Goal: Information Seeking & Learning: Learn about a topic

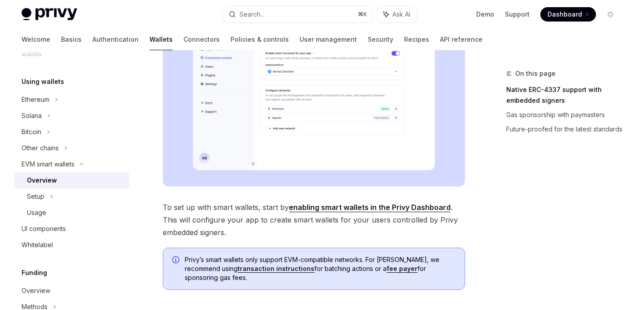
scroll to position [163, 0]
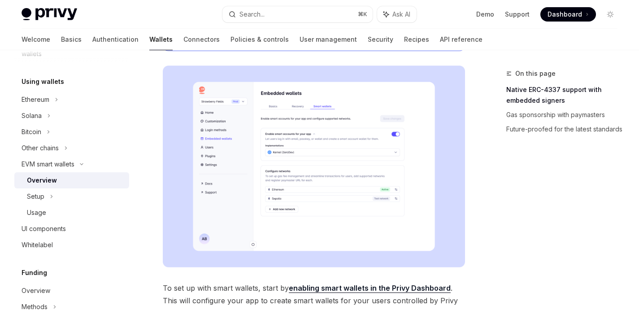
click at [288, 144] on img at bounding box center [314, 167] width 302 height 202
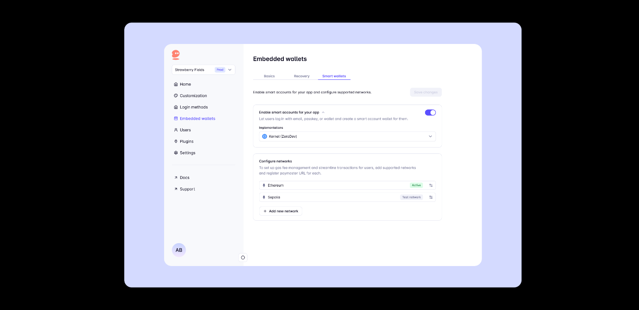
click at [541, 136] on div at bounding box center [319, 155] width 639 height 310
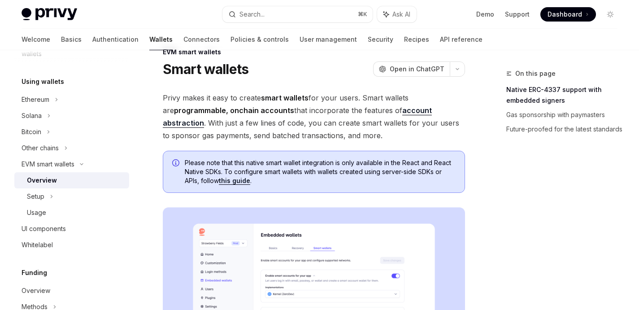
scroll to position [0, 0]
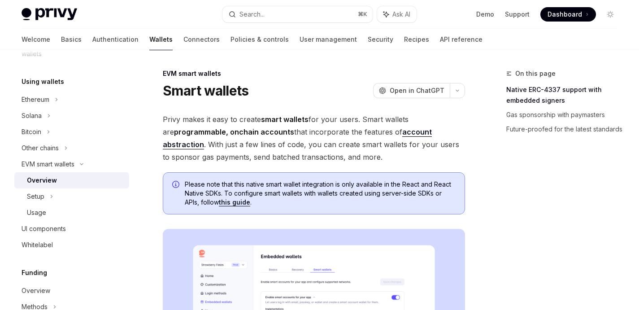
click at [299, 141] on span "Privy makes it easy to create smart wallets for your users. Smart wallets are p…" at bounding box center [314, 138] width 302 height 50
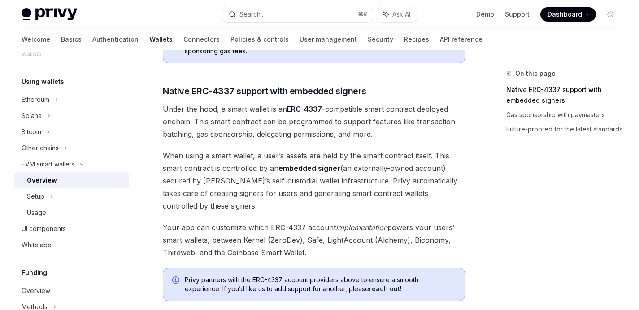
scroll to position [378, 0]
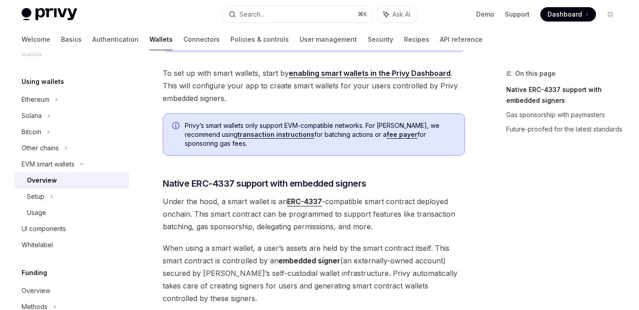
click at [305, 88] on span "To set up with smart wallets, start by enabling smart wallets in the Privy Dash…" at bounding box center [314, 86] width 302 height 38
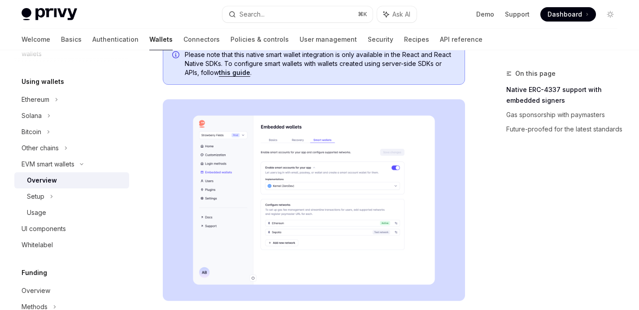
scroll to position [0, 0]
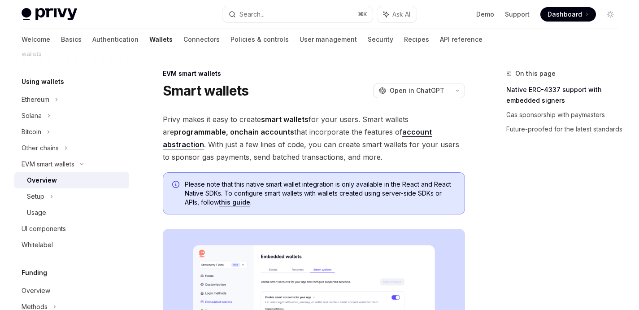
click at [310, 136] on span "Privy makes it easy to create smart wallets for your users. Smart wallets are p…" at bounding box center [314, 138] width 302 height 50
click at [347, 145] on span "Privy makes it easy to create smart wallets for your users. Smart wallets are p…" at bounding box center [314, 138] width 302 height 50
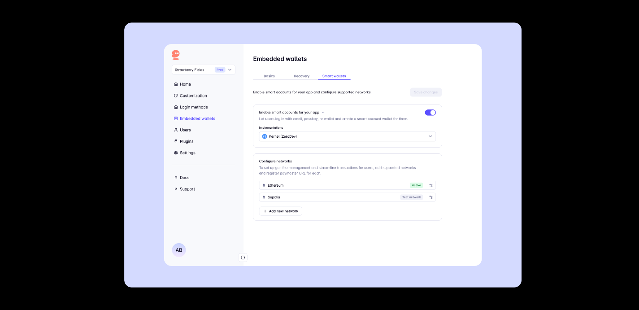
click at [573, 159] on div at bounding box center [319, 155] width 639 height 310
